Goal: Task Accomplishment & Management: Manage account settings

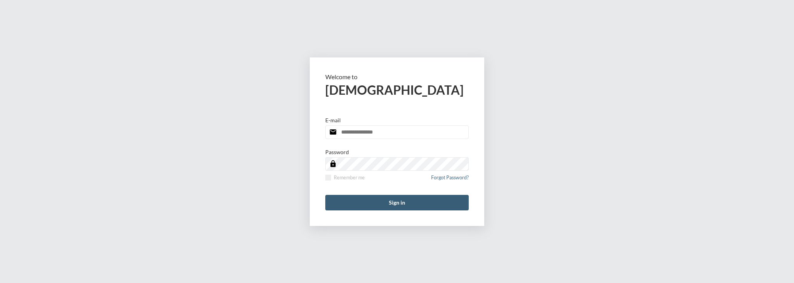
type input "**********"
click at [673, 65] on div "**********" at bounding box center [397, 141] width 794 height 283
click at [356, 201] on button "Sign in" at bounding box center [396, 203] width 143 height 16
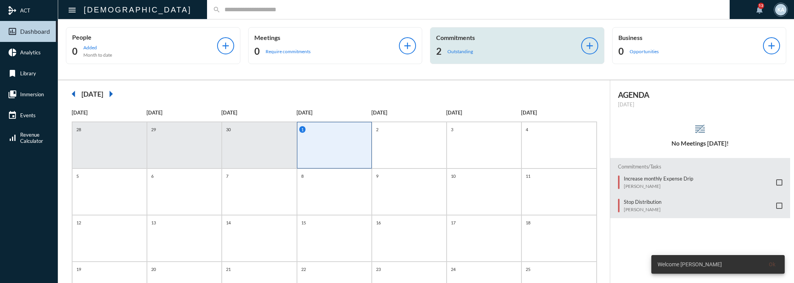
click at [454, 47] on div "2 Outstanding" at bounding box center [508, 51] width 145 height 12
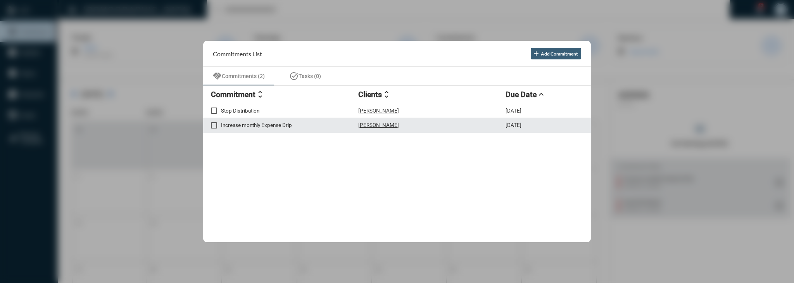
click at [274, 126] on p "Increase monthly Expense Drip" at bounding box center [289, 125] width 137 height 6
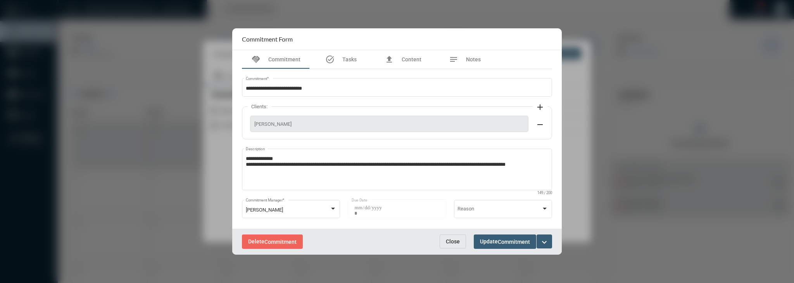
click at [457, 240] on span "Close" at bounding box center [453, 241] width 14 height 6
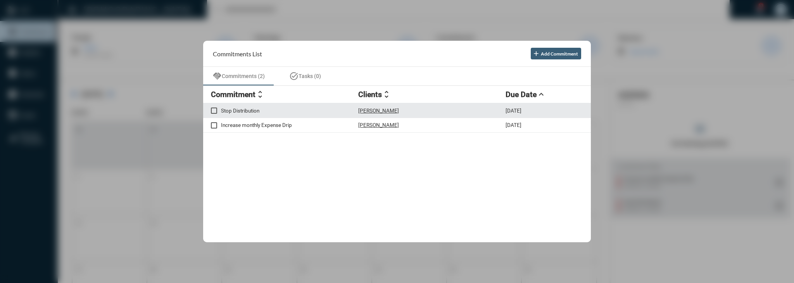
click at [329, 113] on p "Stop Distribution" at bounding box center [289, 110] width 137 height 6
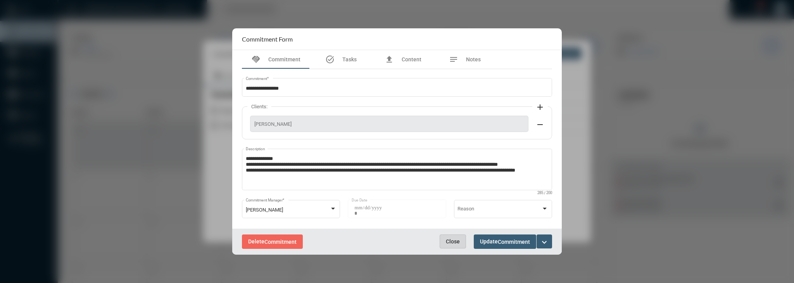
click at [451, 245] on button "Close" at bounding box center [453, 241] width 26 height 14
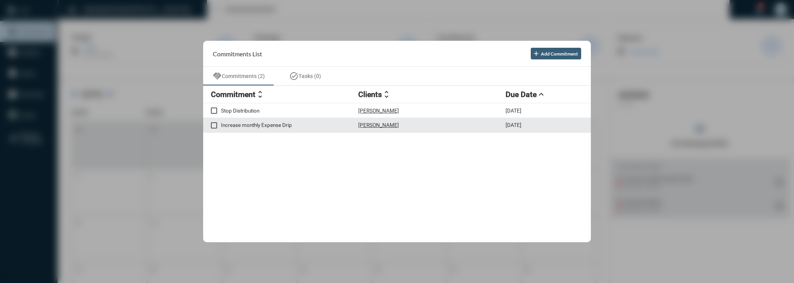
click at [316, 128] on p "Increase monthly Expense Drip" at bounding box center [289, 125] width 137 height 6
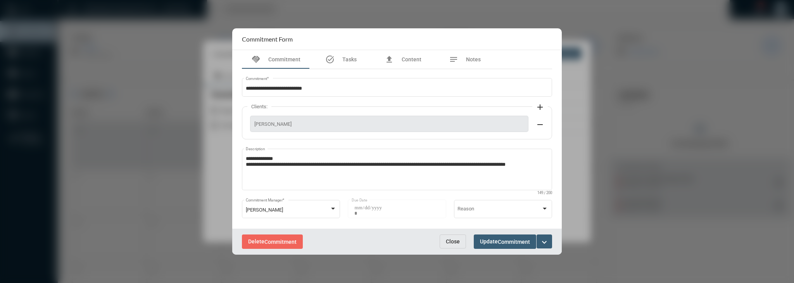
click at [454, 243] on span "Close" at bounding box center [453, 241] width 14 height 6
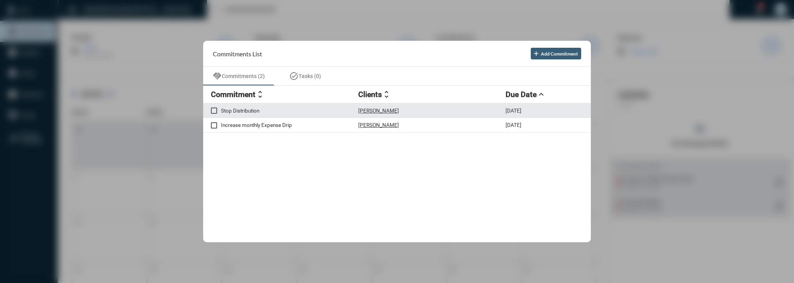
click at [329, 107] on p "Stop Distribution" at bounding box center [289, 110] width 137 height 6
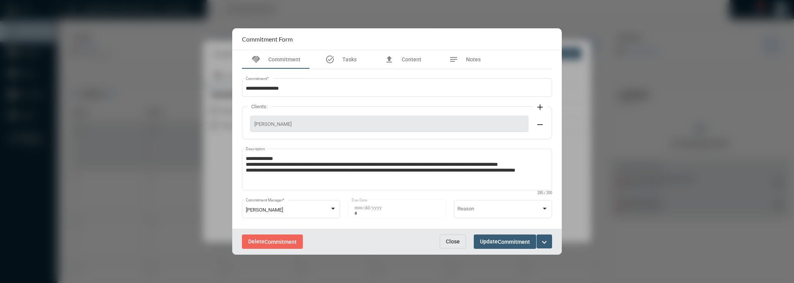
click at [537, 239] on button "expand_more" at bounding box center [545, 241] width 16 height 14
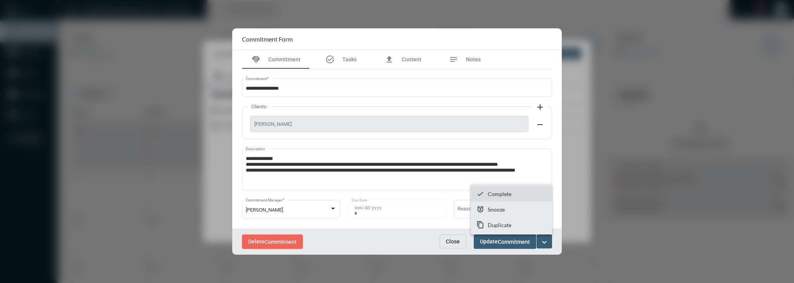
click at [496, 189] on section "checkmark Complete" at bounding box center [511, 194] width 81 height 16
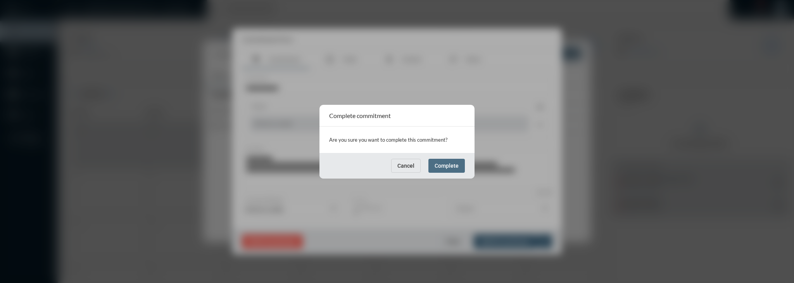
click at [453, 167] on span "Complete" at bounding box center [447, 165] width 24 height 6
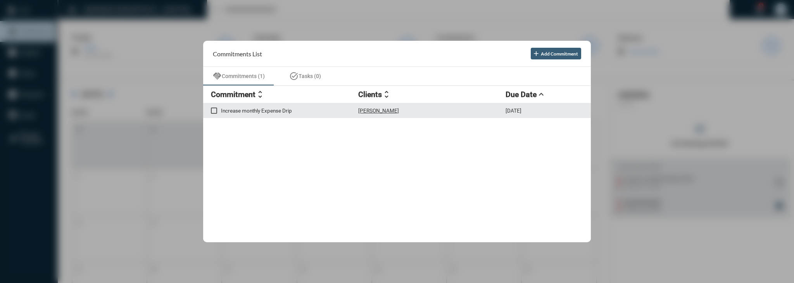
click at [214, 111] on span at bounding box center [214, 110] width 6 height 6
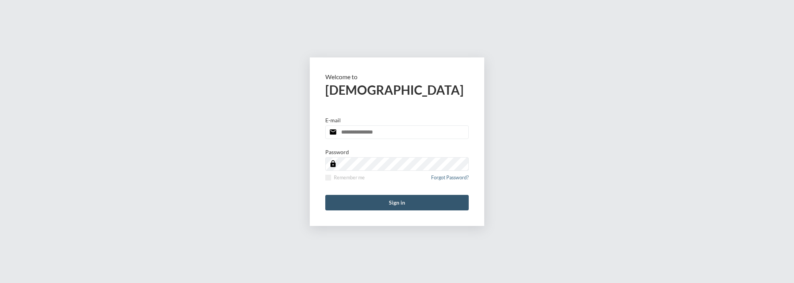
type input "**********"
click at [404, 199] on button "Sign in" at bounding box center [396, 203] width 143 height 16
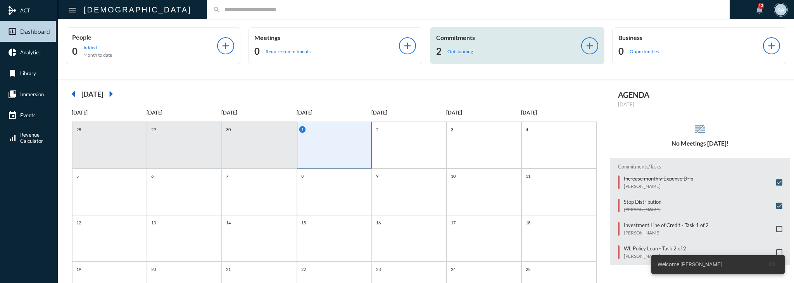
click at [450, 45] on div "2 Outstanding" at bounding box center [508, 51] width 145 height 12
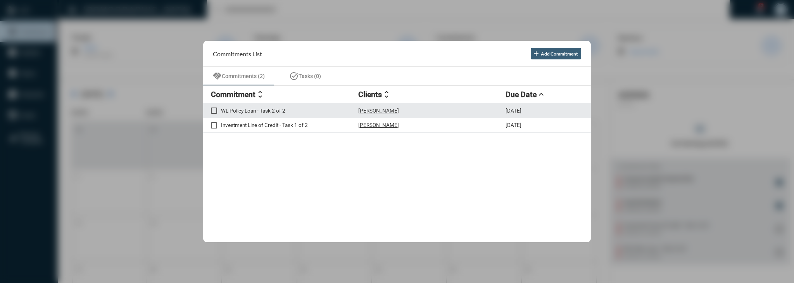
click at [324, 110] on p "WL Policy Loan - Task 2 of 2" at bounding box center [289, 110] width 137 height 6
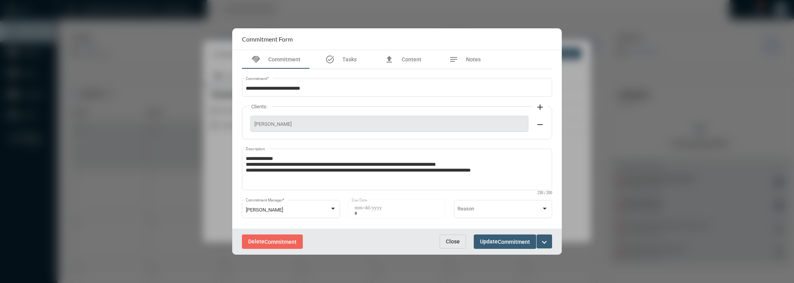
click at [461, 242] on button "Close" at bounding box center [453, 241] width 26 height 14
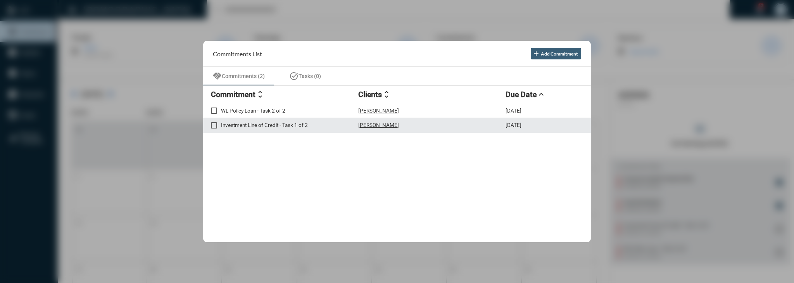
click at [326, 131] on div "Investment Line of Credit - Task 1 of 2 [PERSON_NAME] [DATE]" at bounding box center [397, 125] width 388 height 15
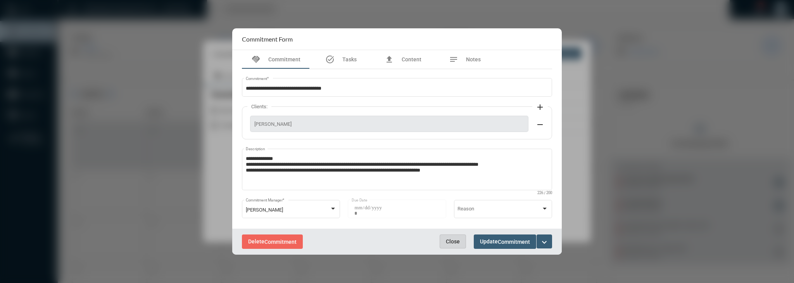
click at [454, 247] on button "Close" at bounding box center [453, 241] width 26 height 14
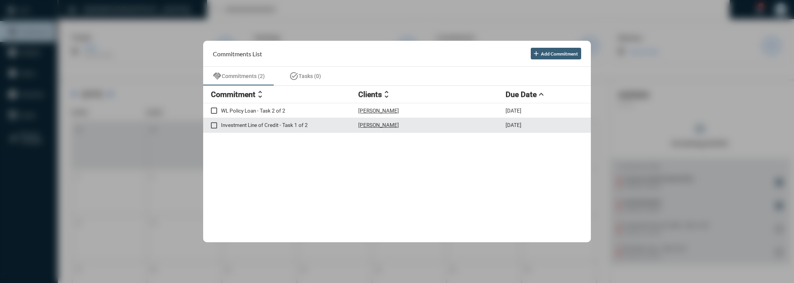
click at [267, 125] on p "Investment Line of Credit - Task 1 of 2" at bounding box center [289, 125] width 137 height 6
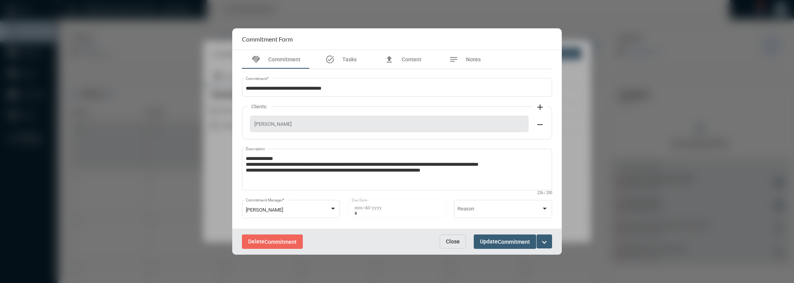
click at [449, 246] on button "Close" at bounding box center [453, 241] width 26 height 14
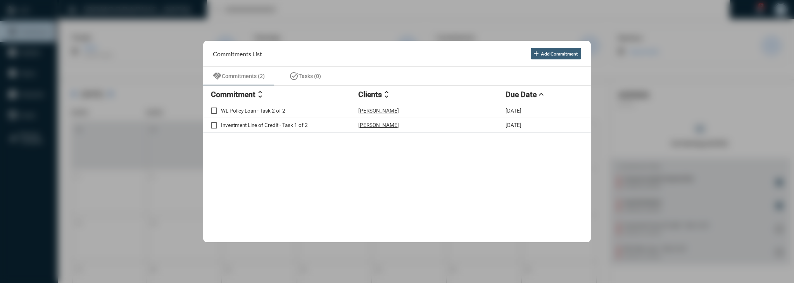
click at [794, 157] on div at bounding box center [397, 141] width 794 height 283
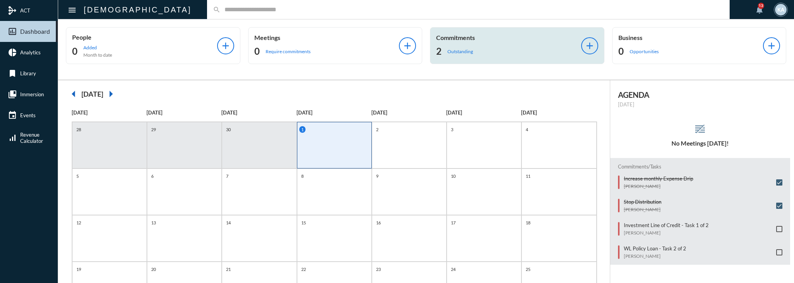
click at [546, 51] on div "2 Outstanding" at bounding box center [508, 51] width 145 height 12
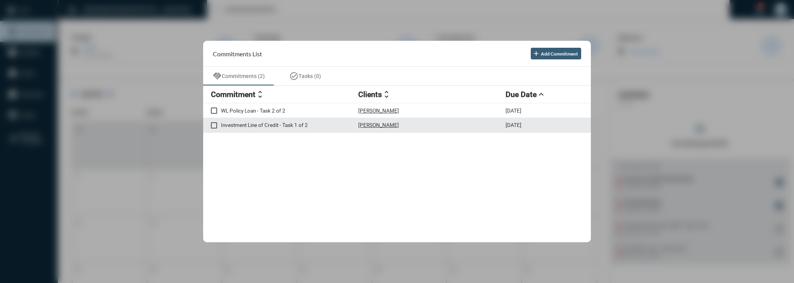
click at [354, 122] on p "Investment Line of Credit - Task 1 of 2" at bounding box center [289, 125] width 137 height 6
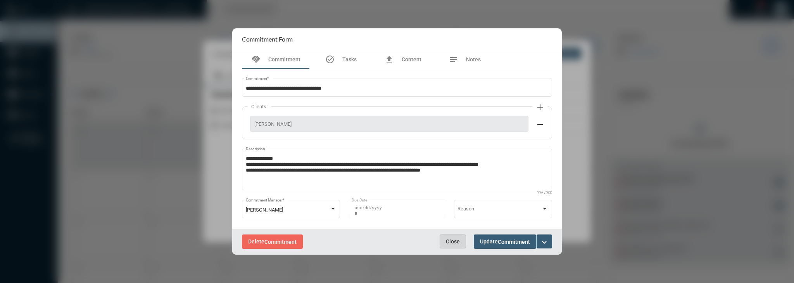
click at [456, 240] on span "Close" at bounding box center [453, 241] width 14 height 6
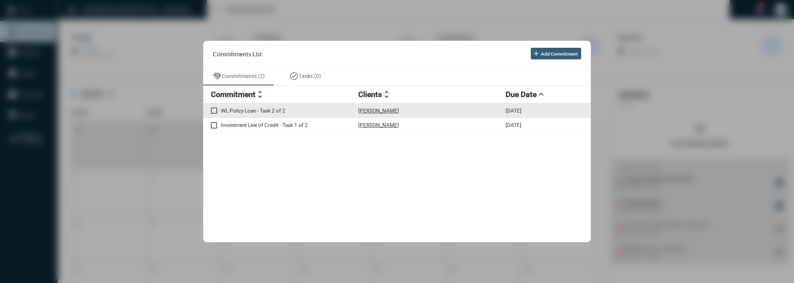
click at [298, 111] on p "WL Policy Loan - Task 2 of 2" at bounding box center [289, 110] width 137 height 6
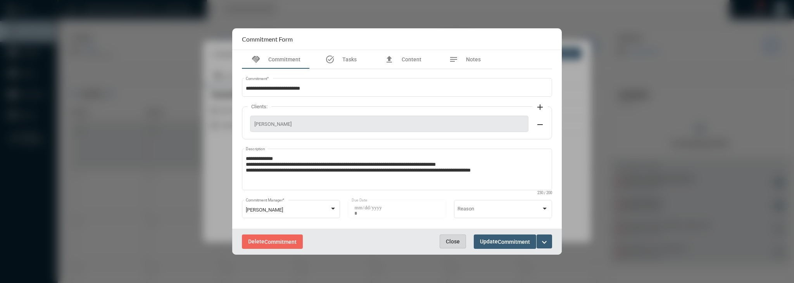
click at [454, 241] on span "Close" at bounding box center [453, 241] width 14 height 6
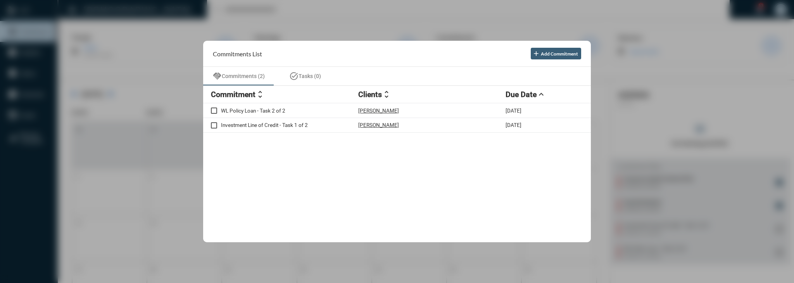
click at [463, 226] on div "WL Policy Loan - Task 2 of 2 [PERSON_NAME] [DATE] Investment Line of Credit - T…" at bounding box center [397, 172] width 388 height 138
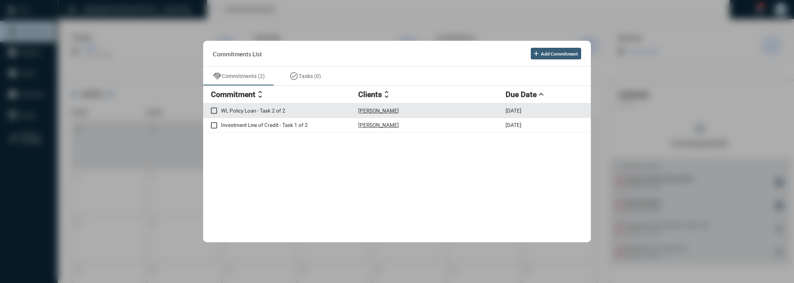
click at [427, 117] on div "WL Policy Loan - Task 2 of 2 [PERSON_NAME] [DATE]" at bounding box center [397, 110] width 388 height 15
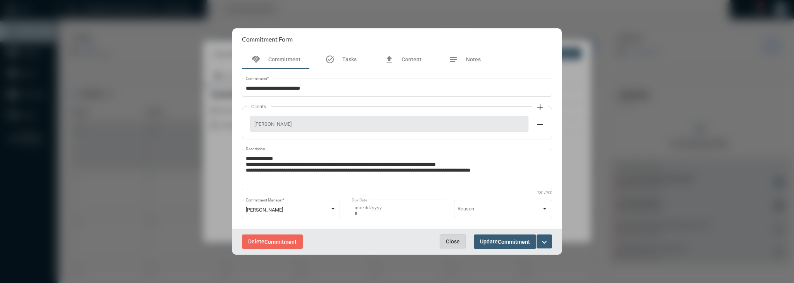
click at [459, 245] on button "Close" at bounding box center [453, 241] width 26 height 14
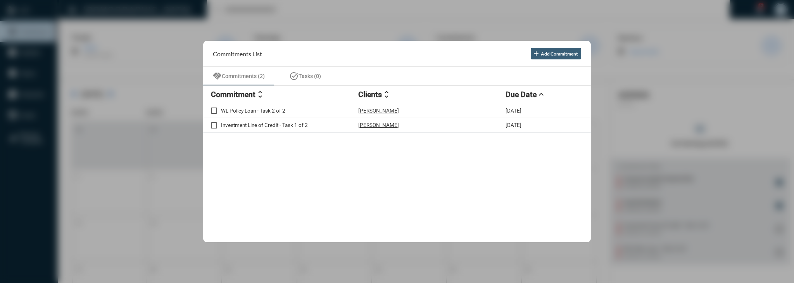
click at [104, 59] on div at bounding box center [397, 141] width 794 height 283
